Goal: Task Accomplishment & Management: Use online tool/utility

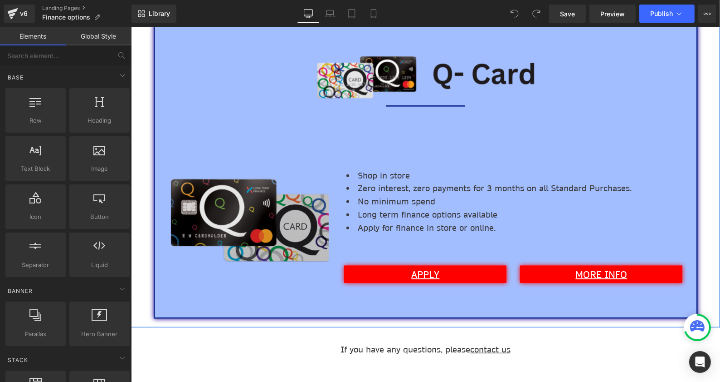
scroll to position [760, 0]
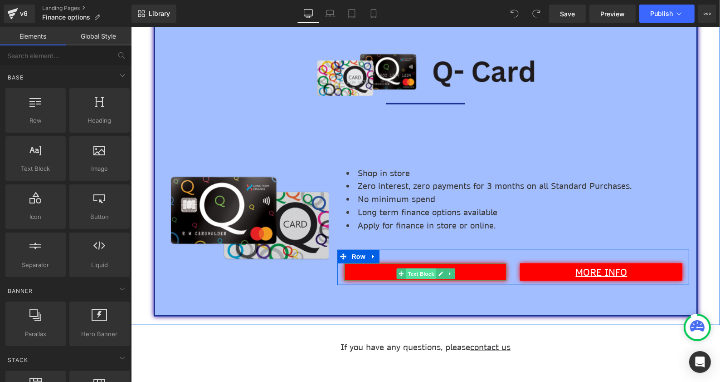
click at [422, 271] on span "Text Block" at bounding box center [421, 273] width 30 height 11
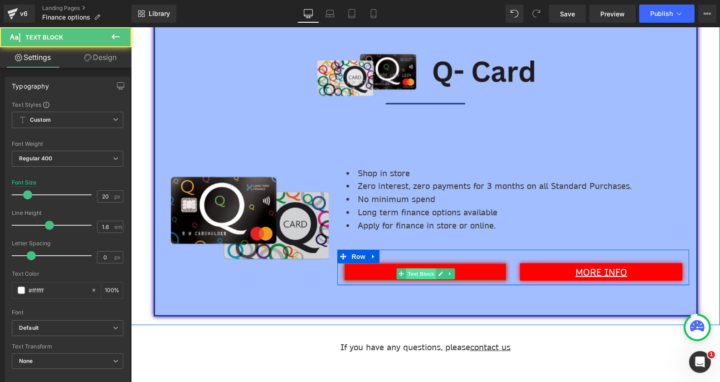
scroll to position [0, 0]
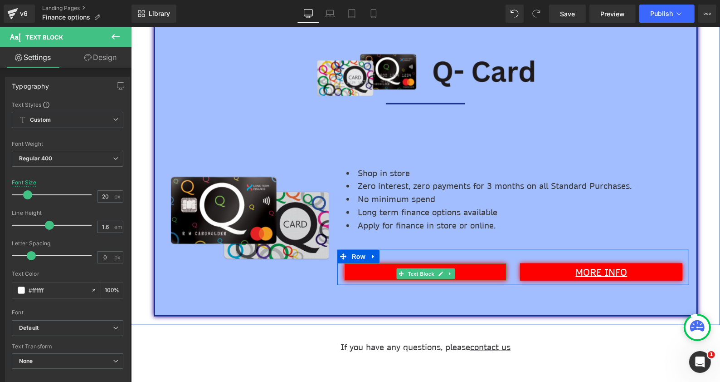
click at [460, 269] on p "APPLY" at bounding box center [425, 271] width 160 height 15
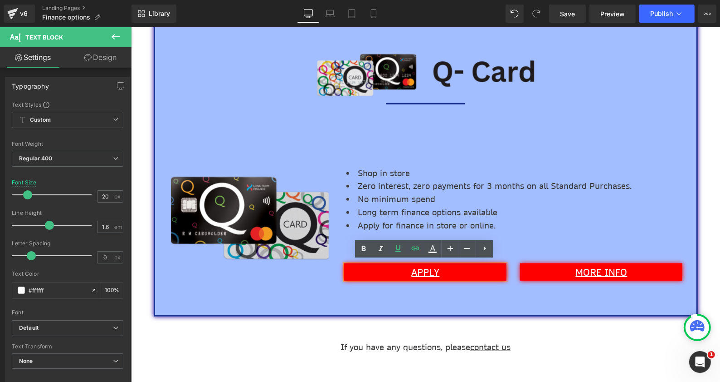
drag, startPoint x: 448, startPoint y: 269, endPoint x: 402, endPoint y: 270, distance: 45.8
click at [402, 270] on p "APPLY" at bounding box center [425, 271] width 160 height 15
click at [417, 246] on icon at bounding box center [416, 248] width 8 height 4
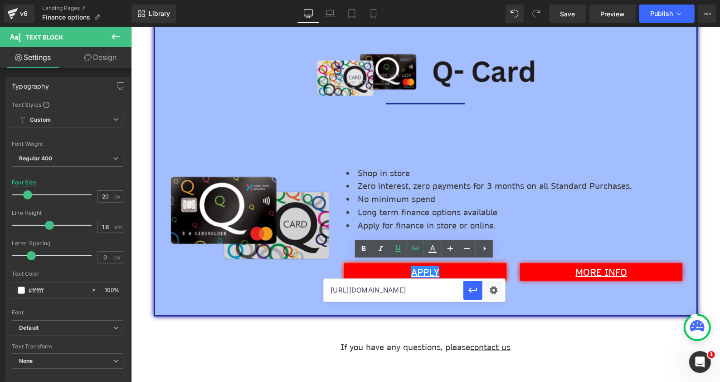
click at [445, 292] on input "[URL][DOMAIN_NAME]" at bounding box center [394, 290] width 140 height 23
paste input "a29cf2b3-9557-4128-9e74-648619ad1847"
type input "[URL][DOMAIN_NAME]"
click at [473, 285] on icon "button" at bounding box center [473, 289] width 11 height 11
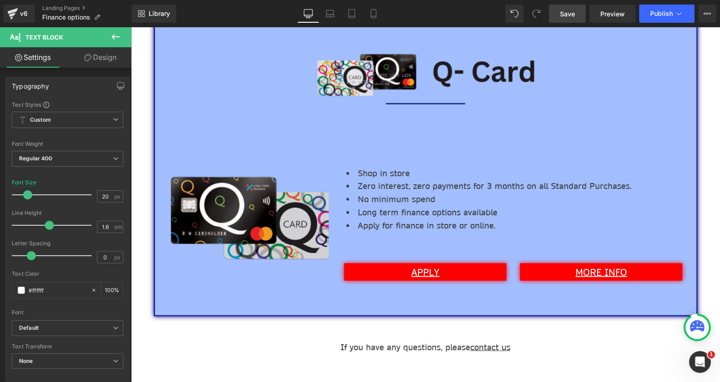
click at [565, 16] on span "Save" at bounding box center [567, 14] width 15 height 10
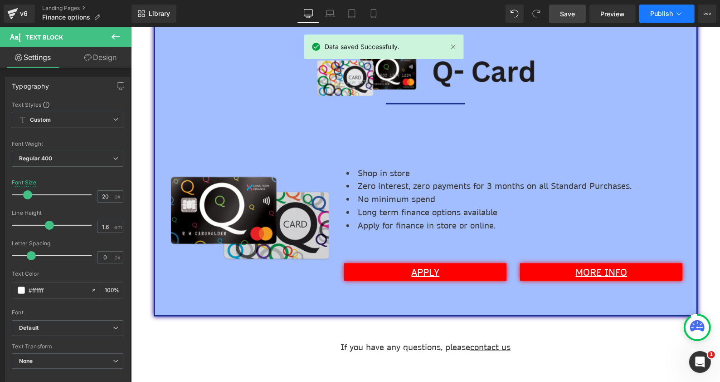
click at [684, 19] on button "Publish" at bounding box center [667, 14] width 55 height 18
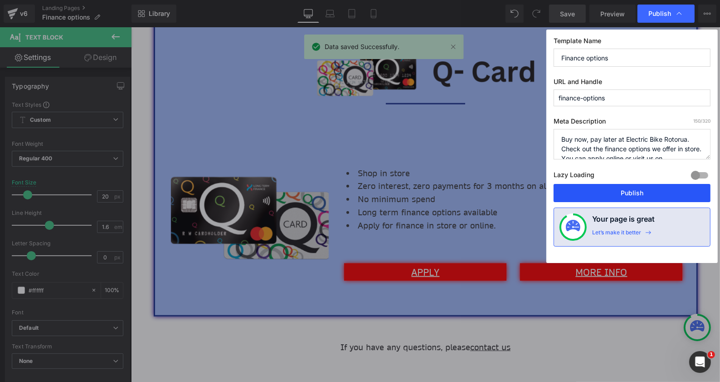
click at [651, 192] on button "Publish" at bounding box center [632, 193] width 157 height 18
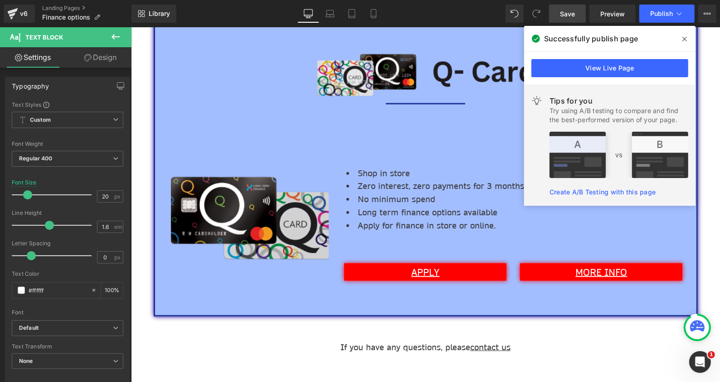
click at [573, 340] on p "If you have any questions, please contact us" at bounding box center [426, 346] width 440 height 13
click at [68, 5] on link "Landing Pages" at bounding box center [86, 8] width 89 height 7
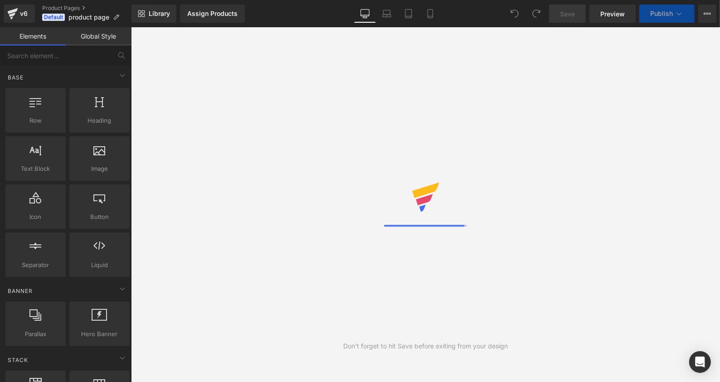
scroll to position [39, 586]
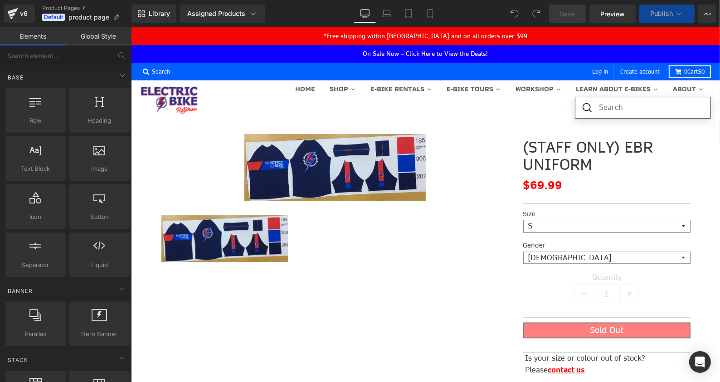
select select "S"
select select "Female"
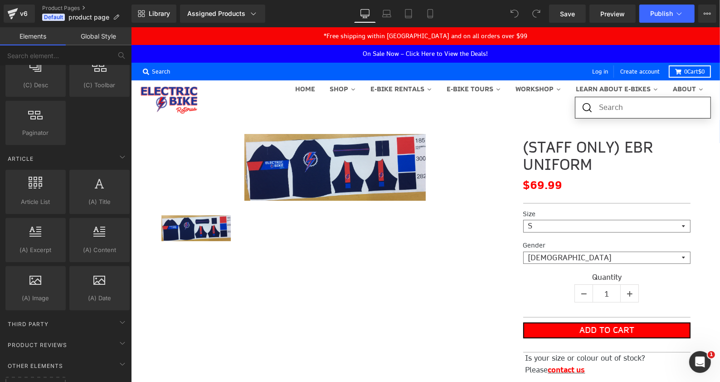
scroll to position [1499, 0]
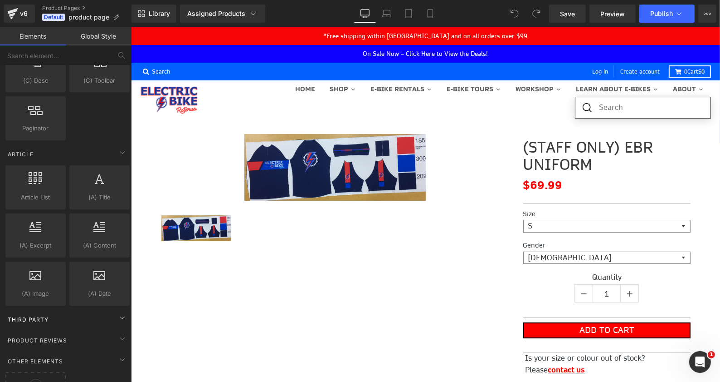
click at [70, 310] on div "Third Party" at bounding box center [68, 319] width 128 height 18
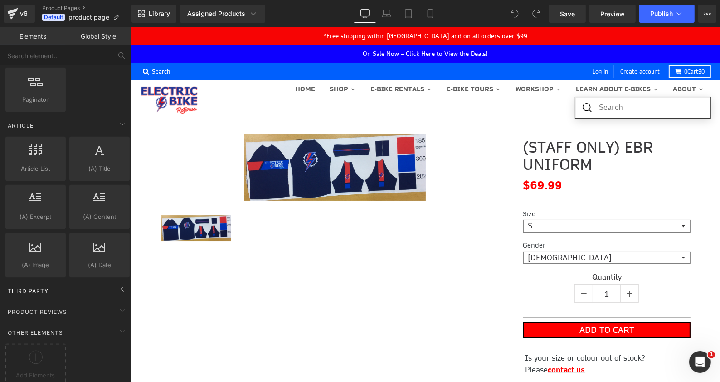
scroll to position [1527, 0]
click at [120, 284] on icon at bounding box center [122, 289] width 11 height 11
click at [36, 288] on span "Third Party" at bounding box center [28, 292] width 43 height 9
click at [113, 303] on div "Product Reviews" at bounding box center [68, 312] width 128 height 18
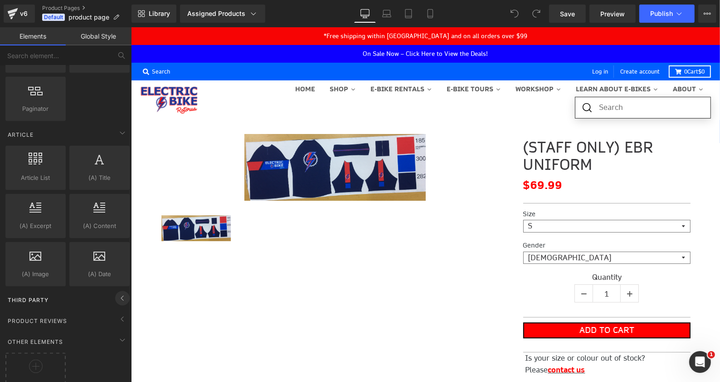
scroll to position [1519, 0]
click at [122, 292] on icon at bounding box center [122, 297] width 11 height 11
click at [48, 295] on span "Third Party" at bounding box center [28, 299] width 43 height 9
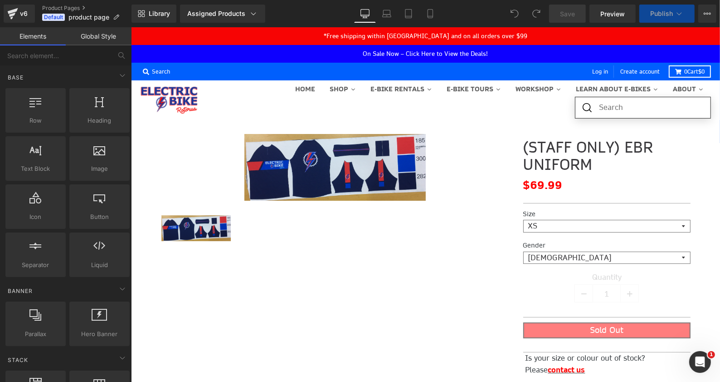
select select "S"
select select "Female"
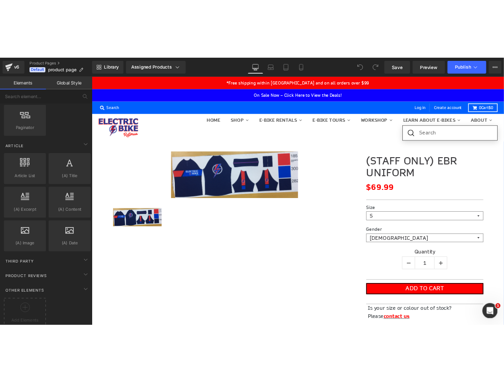
scroll to position [1527, 0]
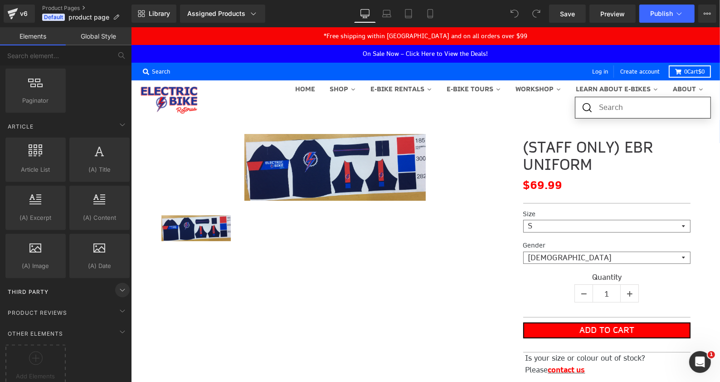
click at [122, 284] on icon at bounding box center [122, 289] width 11 height 11
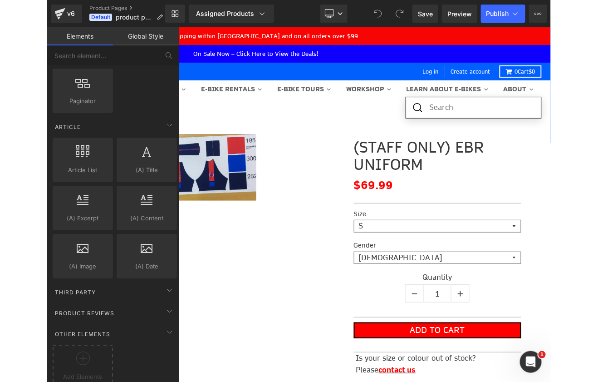
scroll to position [37, 382]
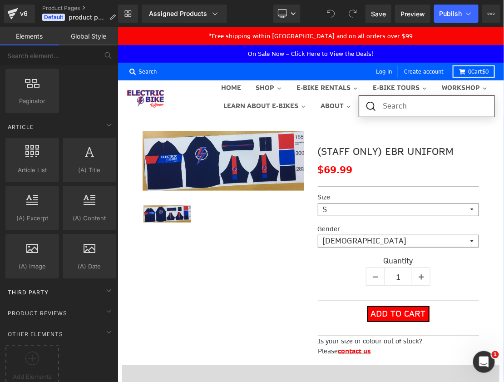
click at [45, 288] on span "Third Party" at bounding box center [28, 292] width 43 height 9
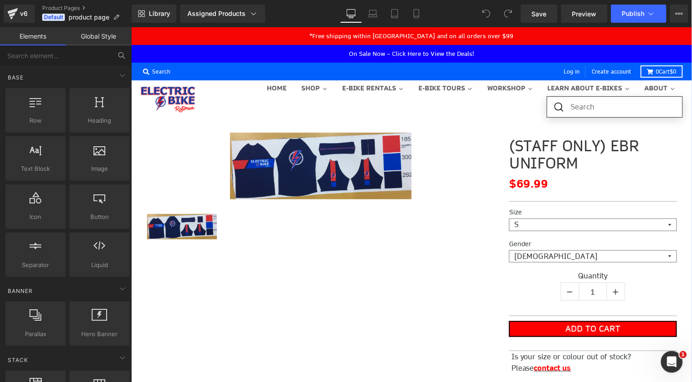
scroll to position [0, 0]
click at [58, 58] on input "text" at bounding box center [56, 55] width 112 height 20
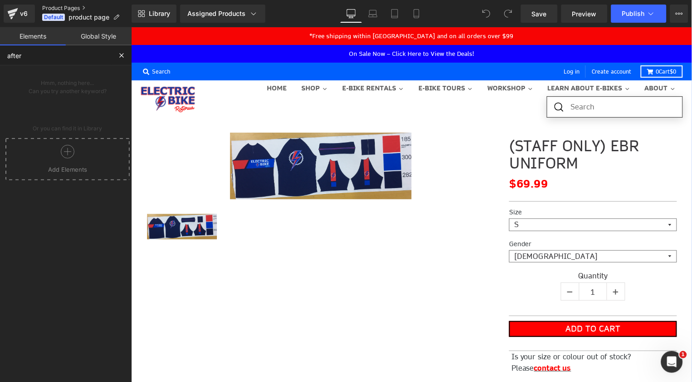
type input "after"
click at [55, 7] on link "Product Pages" at bounding box center [86, 8] width 89 height 7
